Goal: Task Accomplishment & Management: Manage account settings

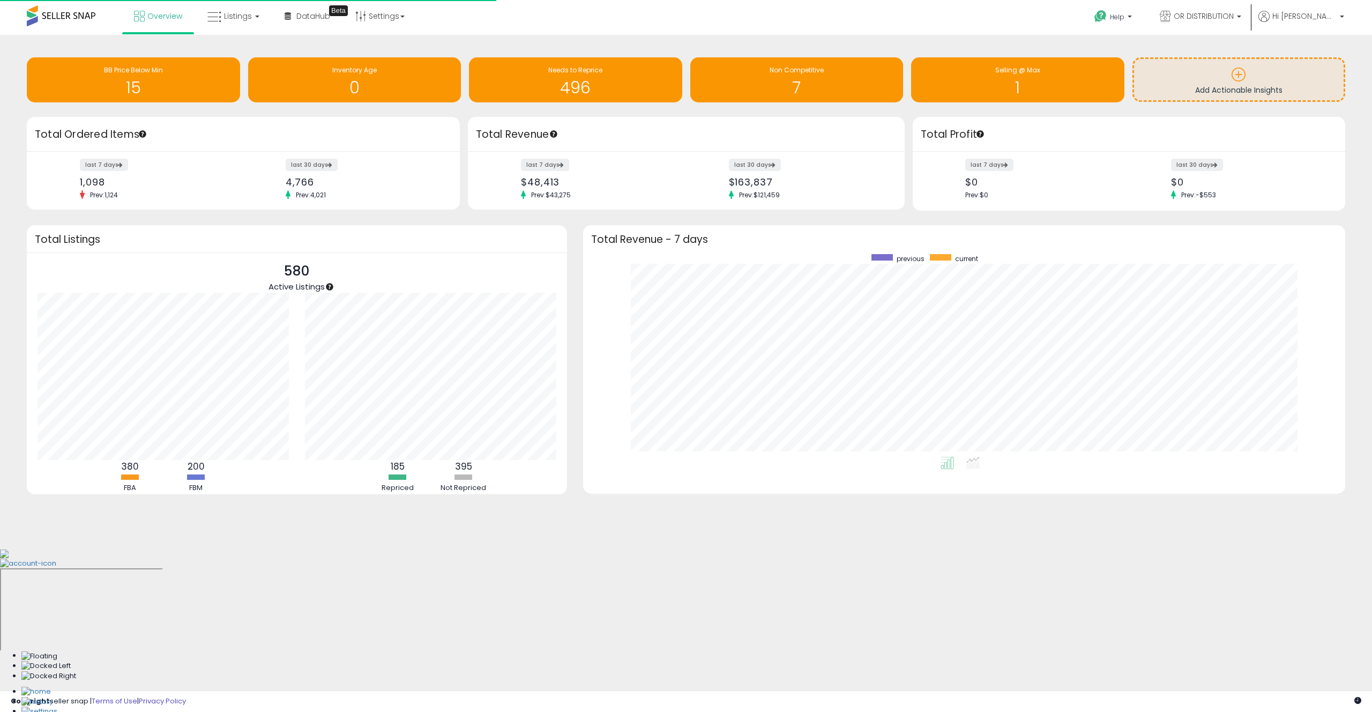
scroll to position [203, 741]
click at [227, 20] on span "Listings" at bounding box center [238, 16] width 28 height 11
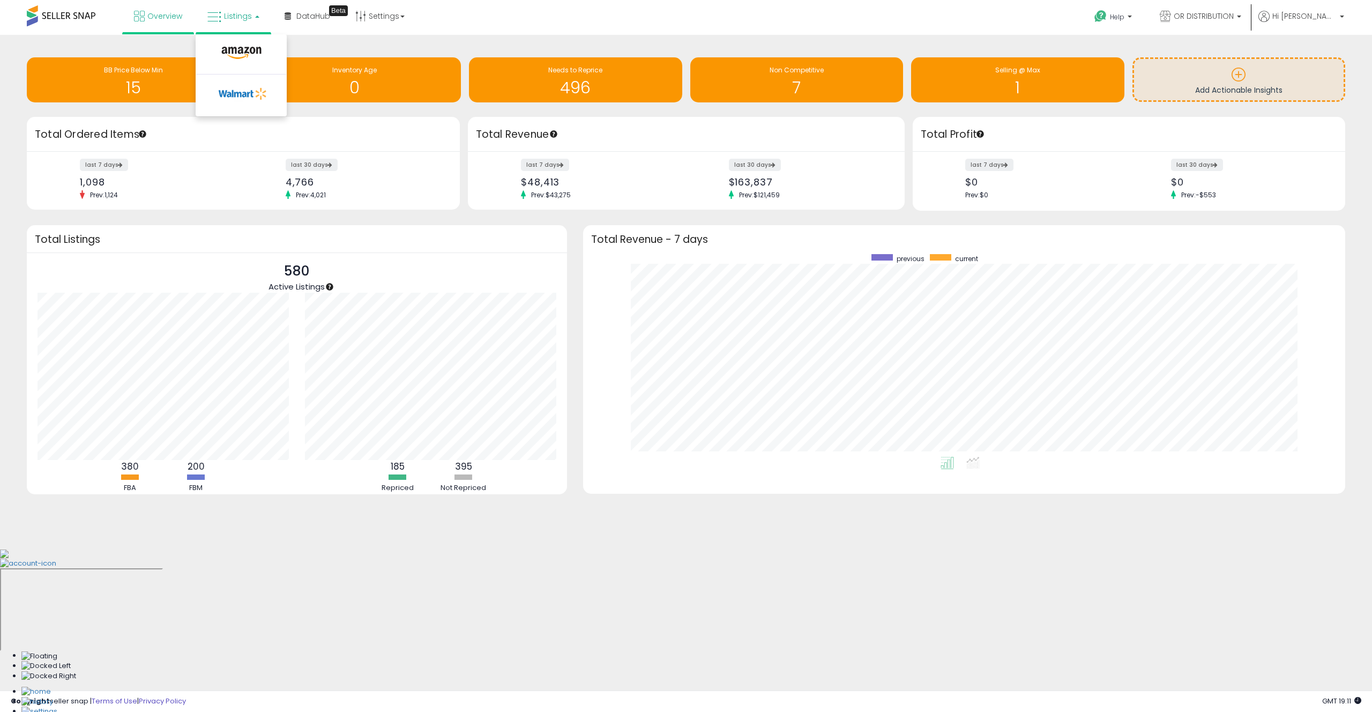
click at [235, 42] on li at bounding box center [241, 55] width 90 height 38
click at [235, 4] on link "Listings" at bounding box center [233, 16] width 68 height 32
click at [239, 52] on icon at bounding box center [241, 53] width 47 height 14
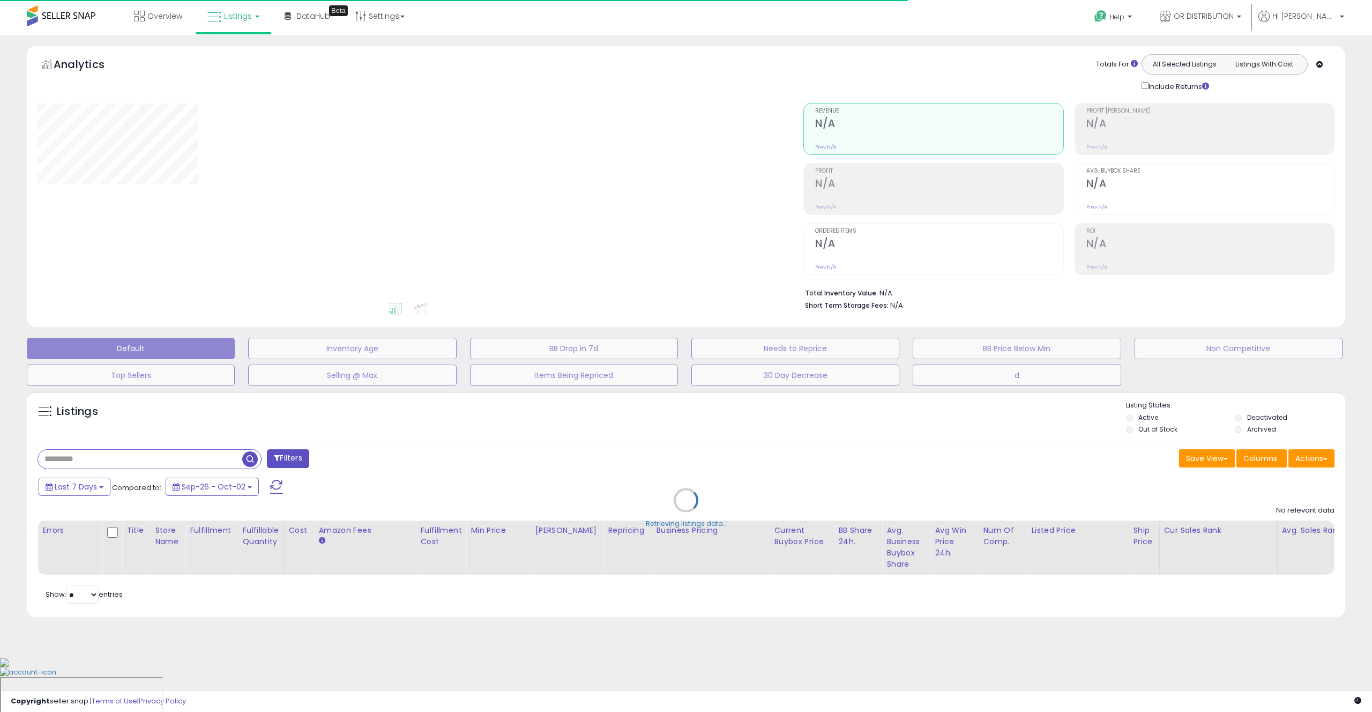
click at [198, 469] on div "Retrieving listings data.." at bounding box center [686, 508] width 1335 height 244
click at [193, 462] on div "Retrieving listings data.." at bounding box center [686, 508] width 1335 height 244
click at [197, 463] on div "Retrieving listings data.." at bounding box center [686, 508] width 1335 height 244
click at [201, 461] on div "Retrieving listings data.." at bounding box center [686, 508] width 1335 height 244
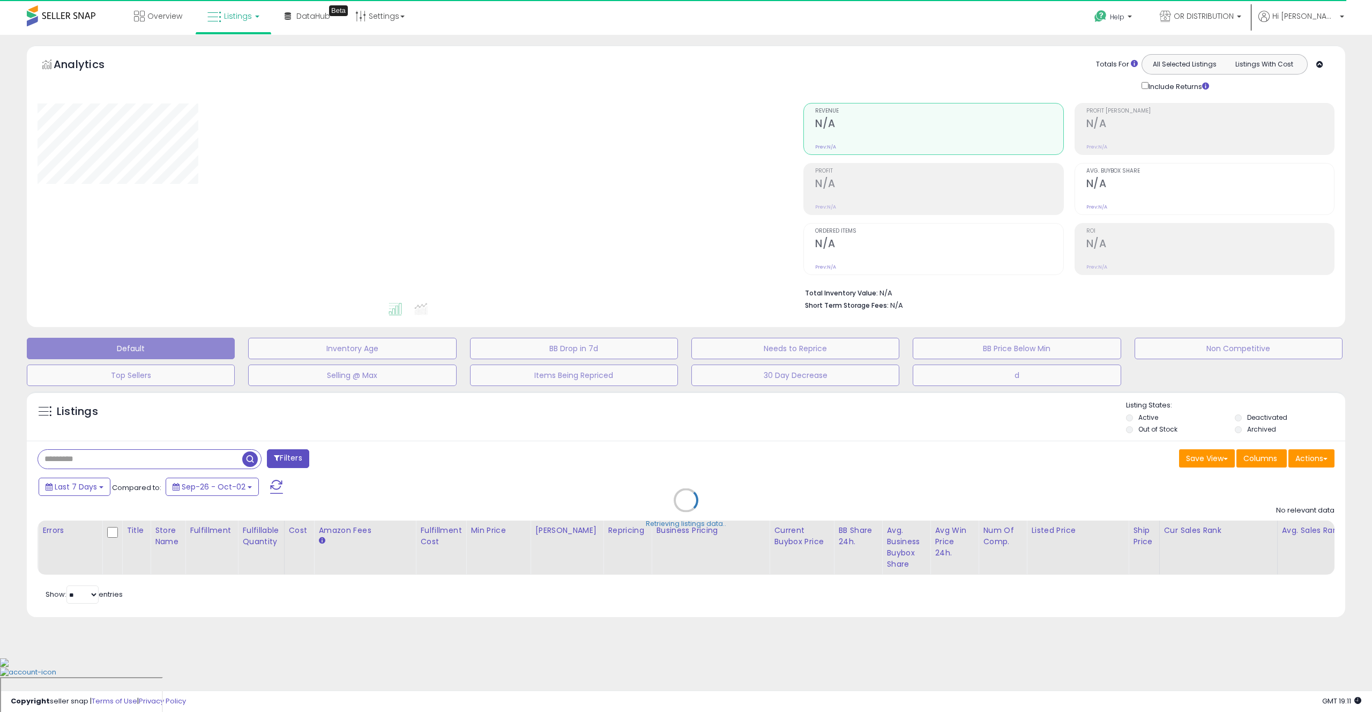
click at [214, 461] on div "Retrieving listings data.." at bounding box center [686, 508] width 1335 height 244
drag, startPoint x: 194, startPoint y: 461, endPoint x: 219, endPoint y: 490, distance: 38.4
click at [194, 461] on div "Retrieving listings data.." at bounding box center [686, 508] width 1335 height 244
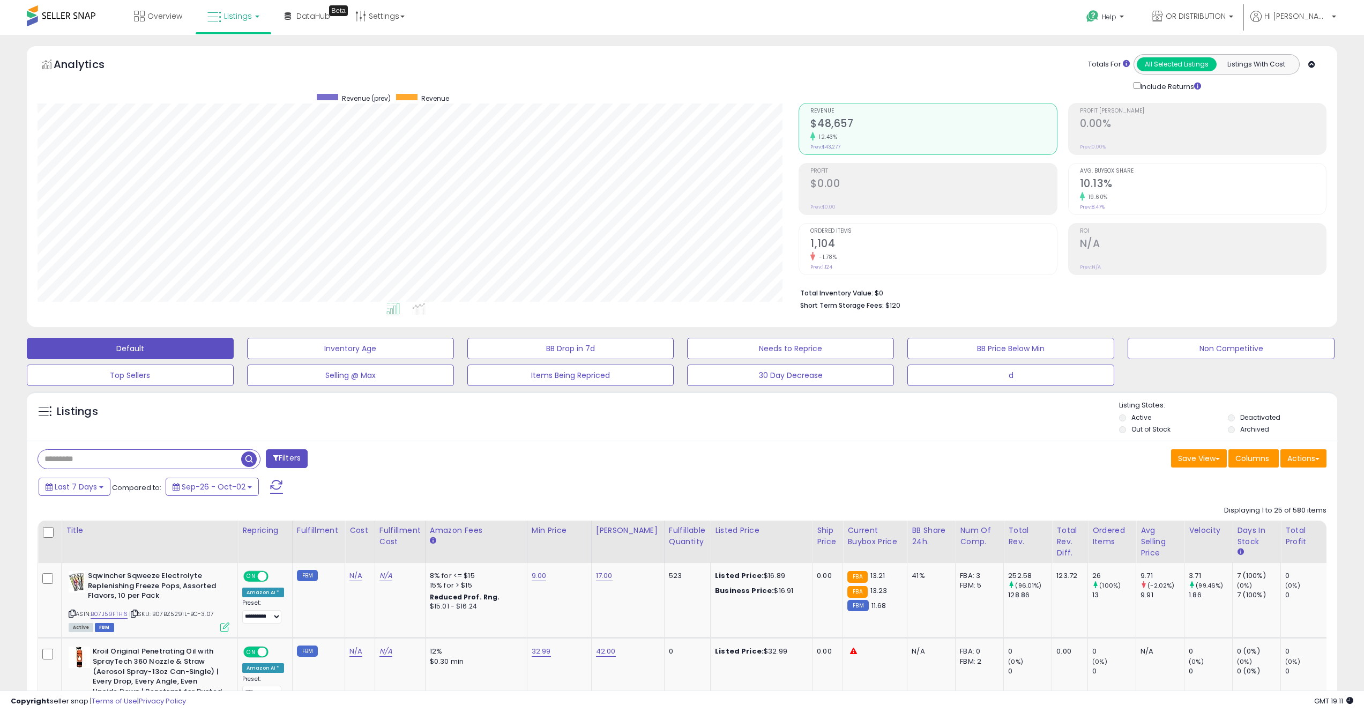
scroll to position [220, 762]
click at [129, 457] on input "text" at bounding box center [139, 459] width 203 height 19
paste input "**********"
type input "**********"
click at [372, 454] on span "button" at bounding box center [376, 459] width 16 height 16
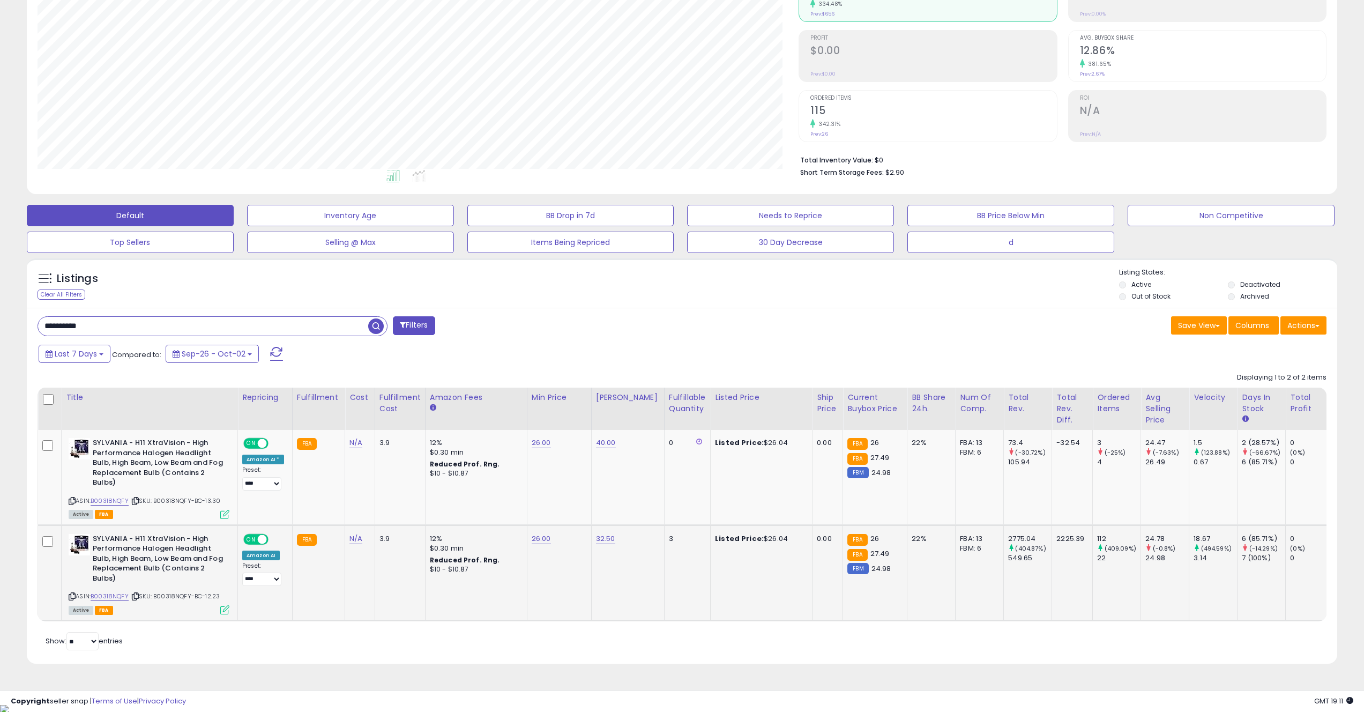
click at [231, 607] on td "SYLVANIA - H11 XtraVision - High Performance Halogen Headlight Bulb, High Beam,…" at bounding box center [150, 572] width 176 height 95
click at [226, 613] on icon at bounding box center [224, 609] width 9 height 9
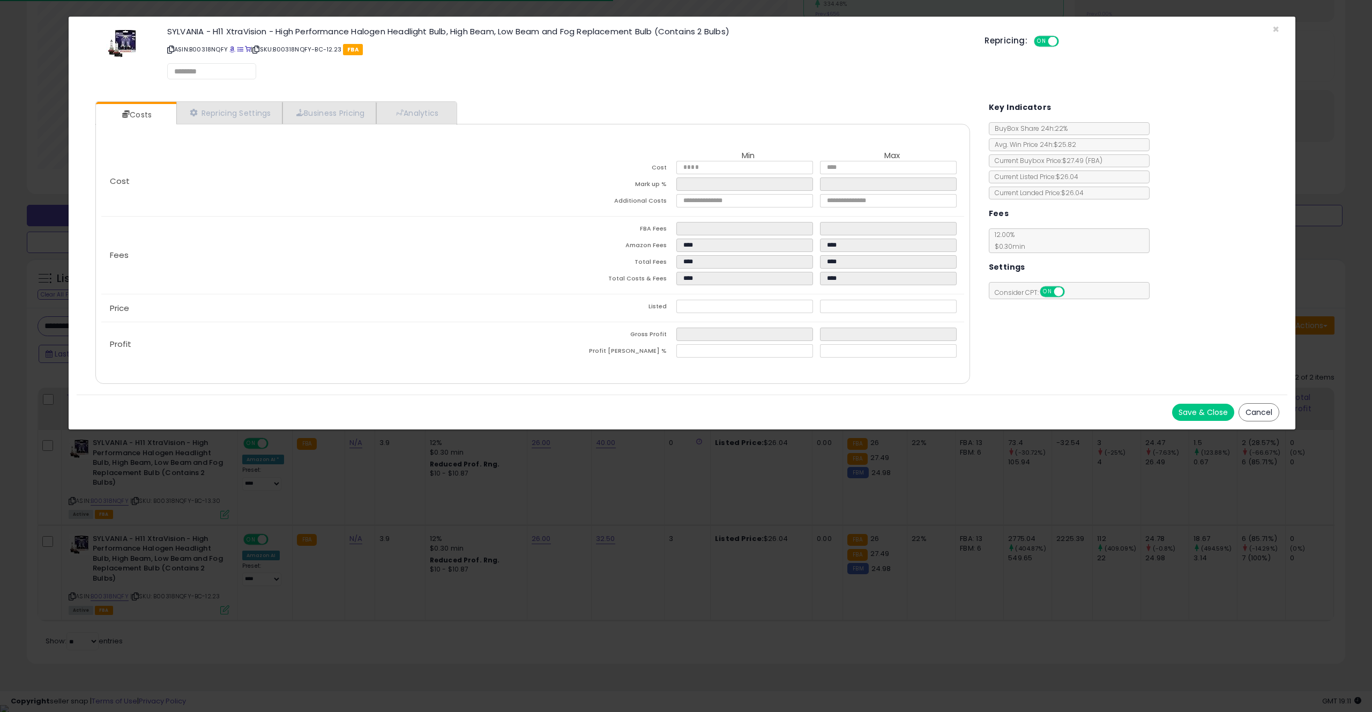
click at [228, 128] on div "Cost Min Max Cost Mark up % Additional Costs Fees" at bounding box center [532, 254] width 874 height 260
click at [224, 123] on link "Repricing Settings" at bounding box center [229, 113] width 106 height 22
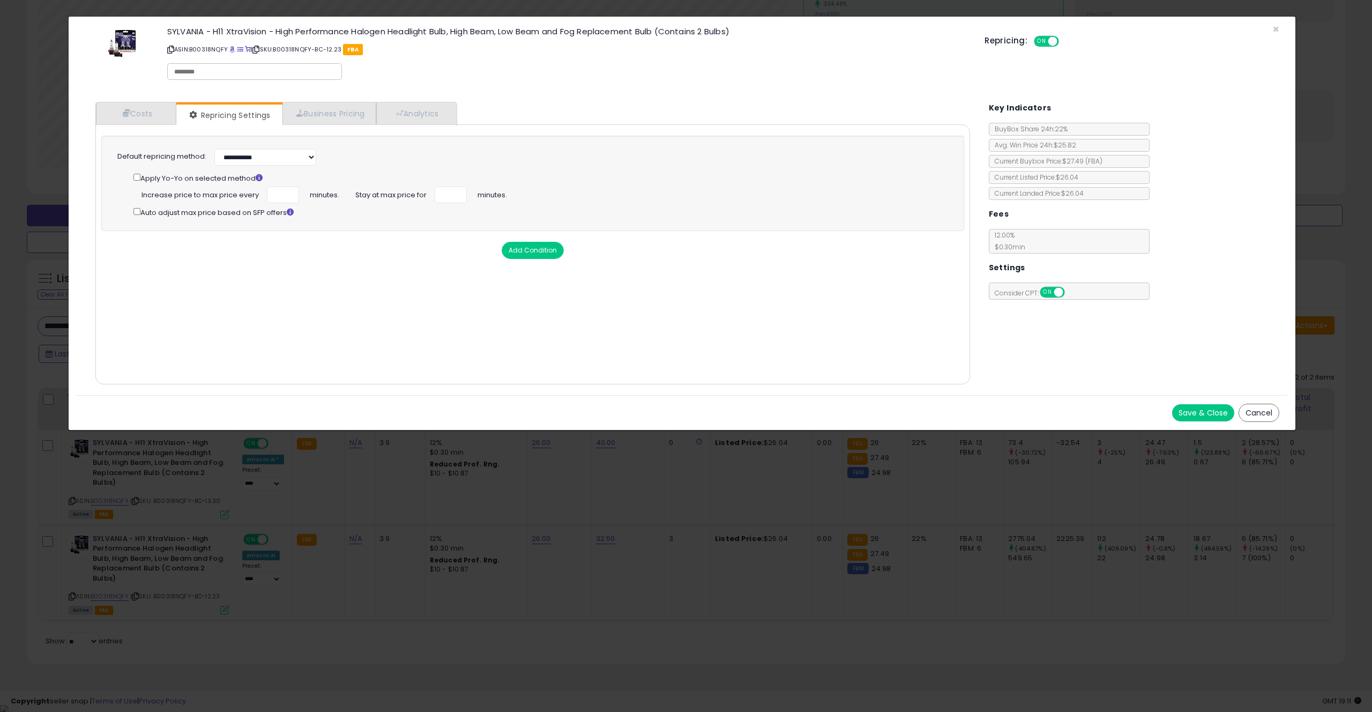
click at [1250, 416] on button "Cancel" at bounding box center [1259, 413] width 41 height 18
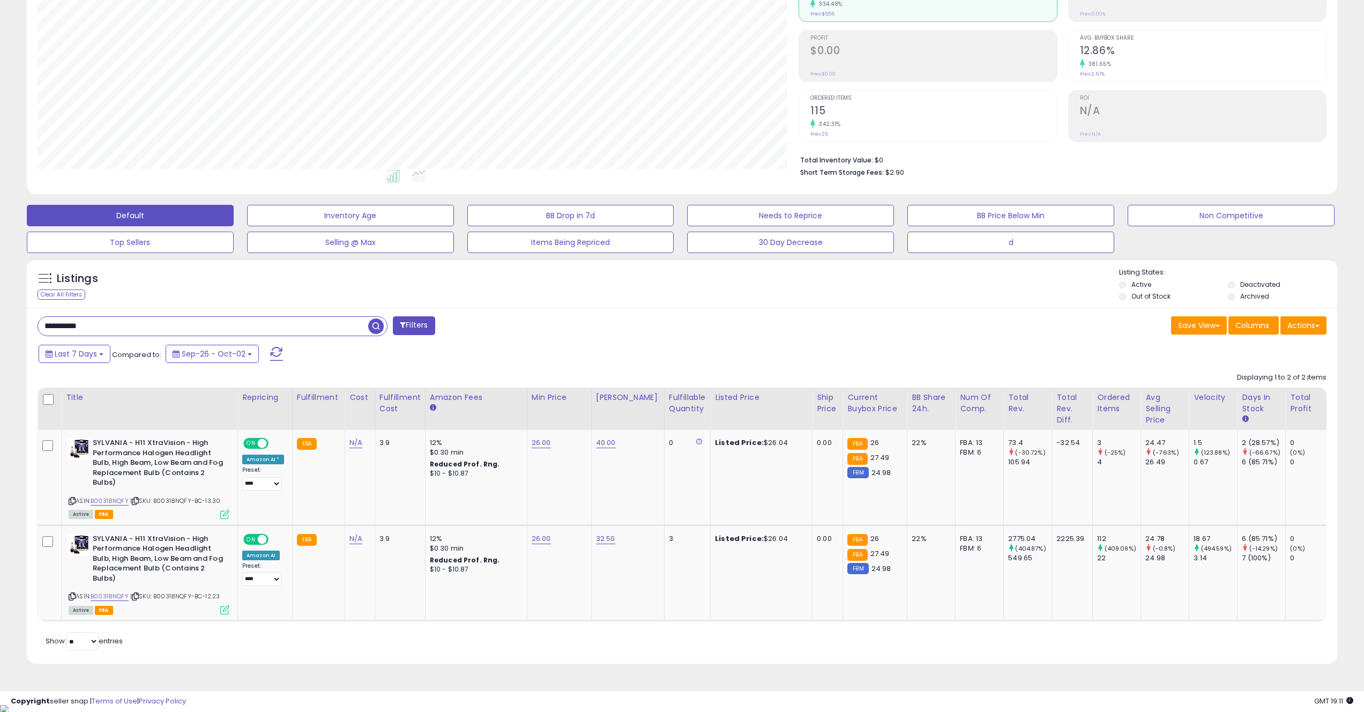
scroll to position [535841, 535300]
click at [532, 540] on link "26.00" at bounding box center [541, 538] width 19 height 11
click at [483, 516] on input "*****" at bounding box center [511, 512] width 95 height 18
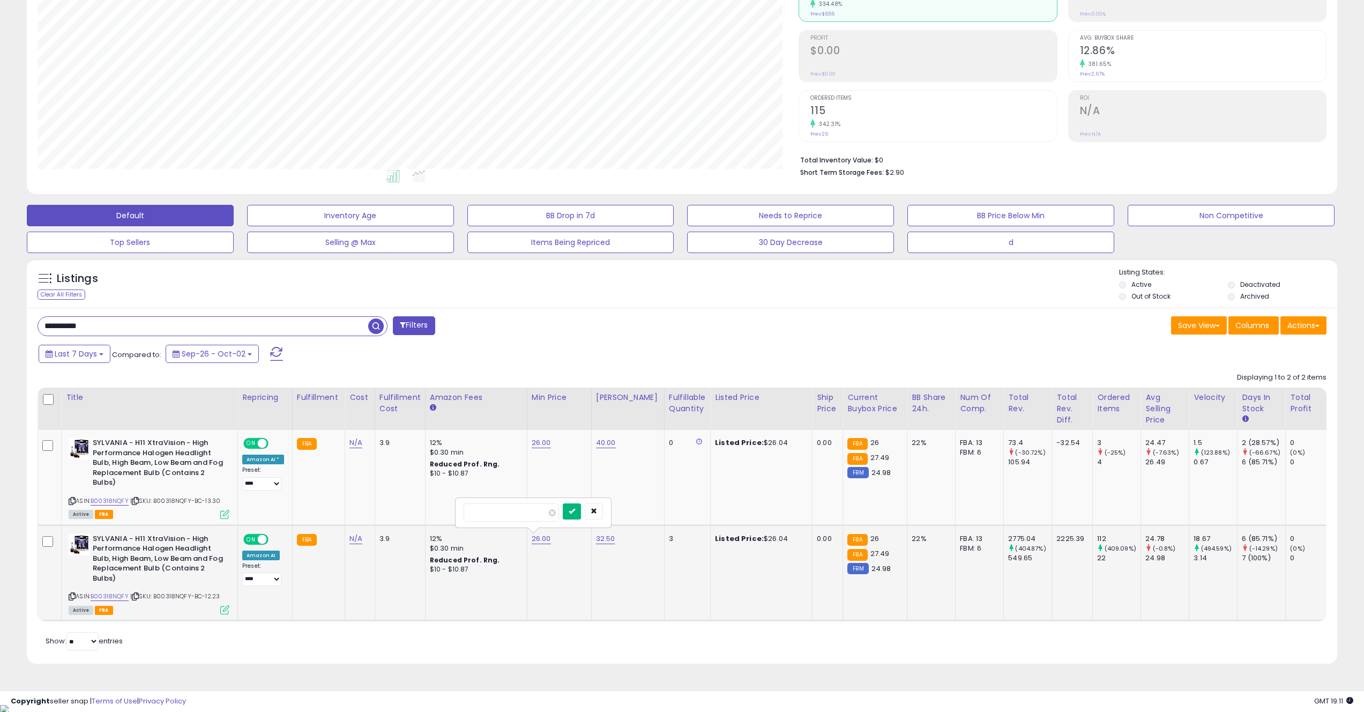
type input "*****"
click at [575, 512] on icon "submit" at bounding box center [572, 511] width 6 height 6
